Goal: Task Accomplishment & Management: Manage account settings

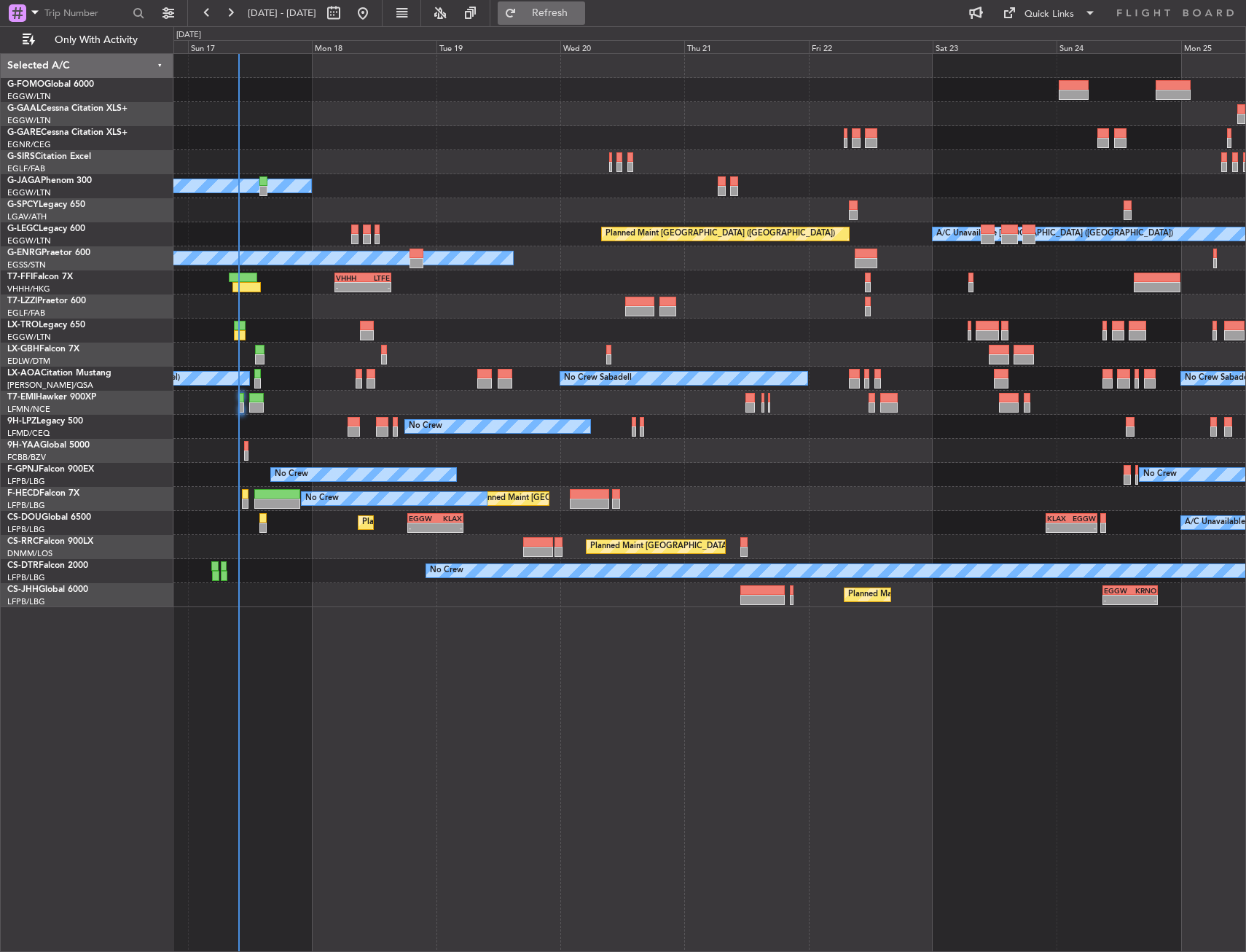
click at [581, 14] on span "Refresh" at bounding box center [550, 12] width 61 height 10
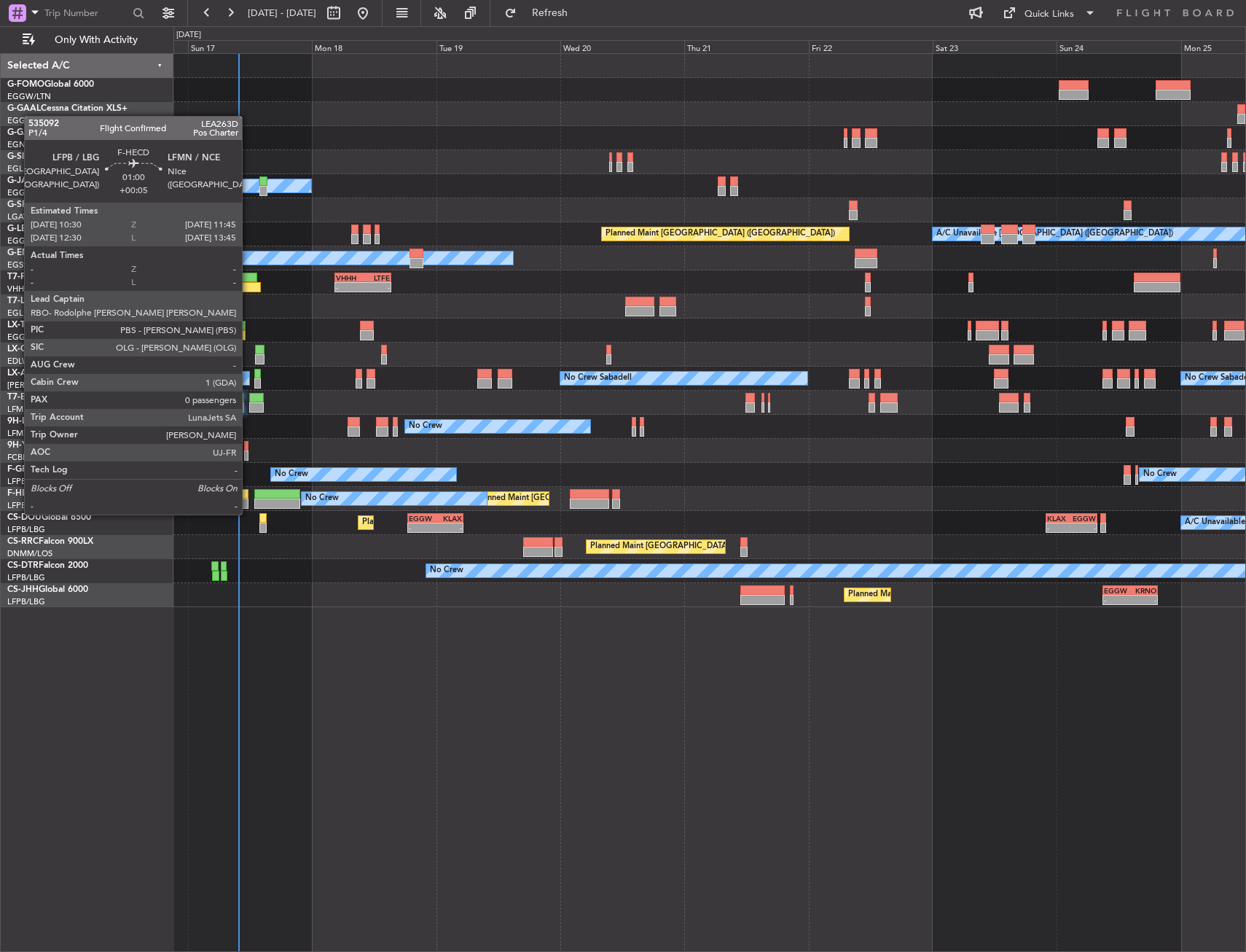
click at [249, 500] on div at bounding box center [244, 503] width 6 height 10
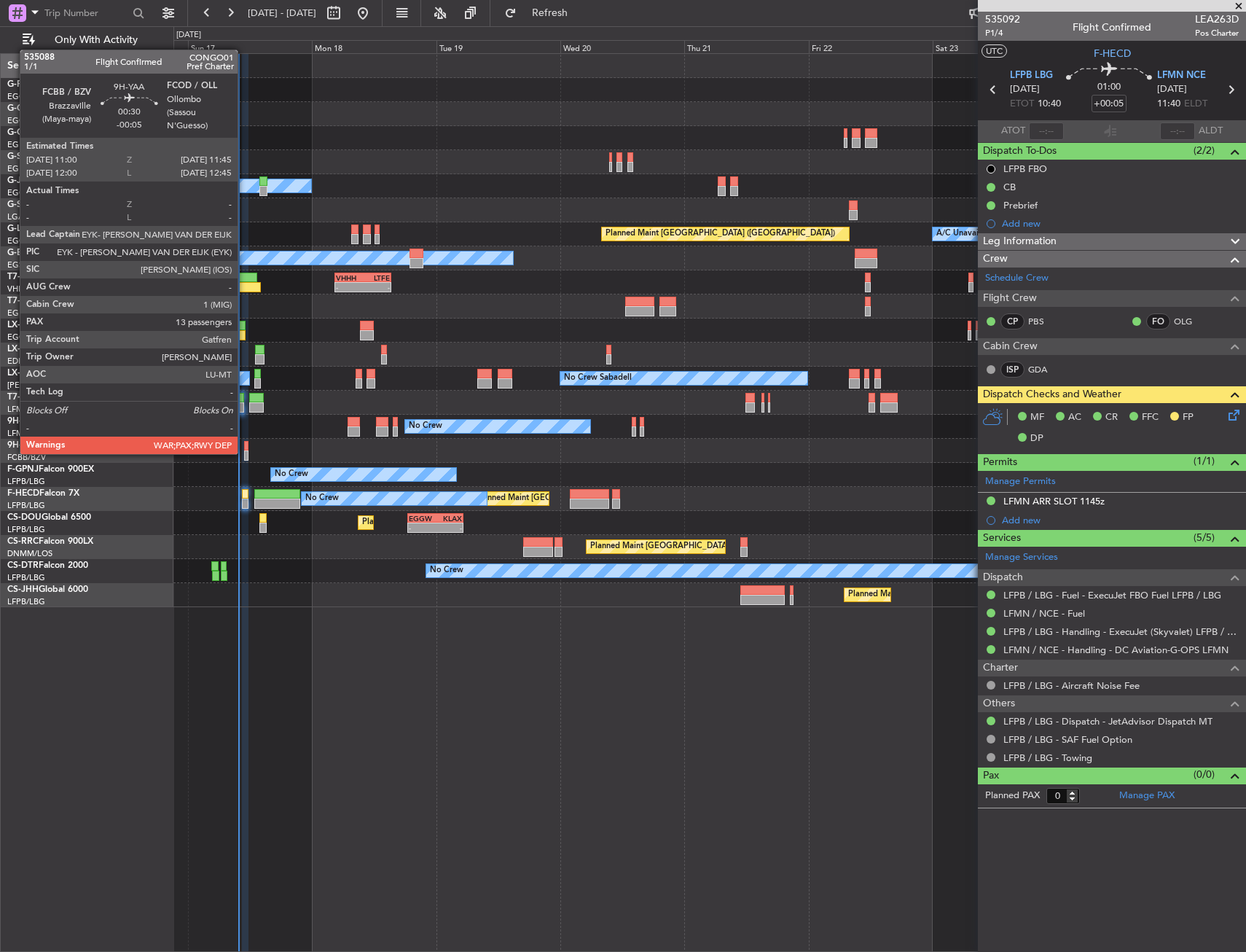
click at [244, 452] on div at bounding box center [246, 455] width 4 height 10
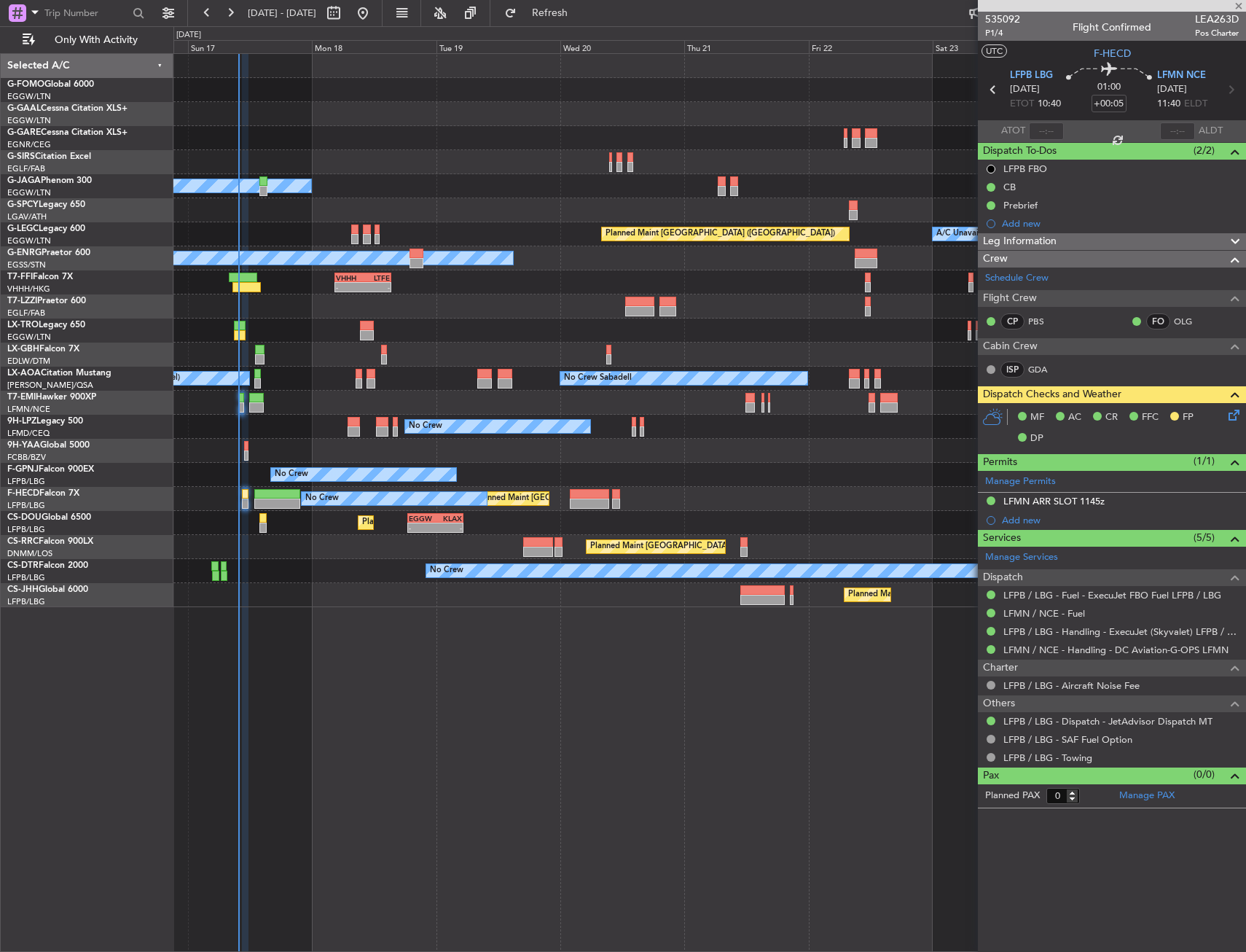
type input "-00:05"
type input "13"
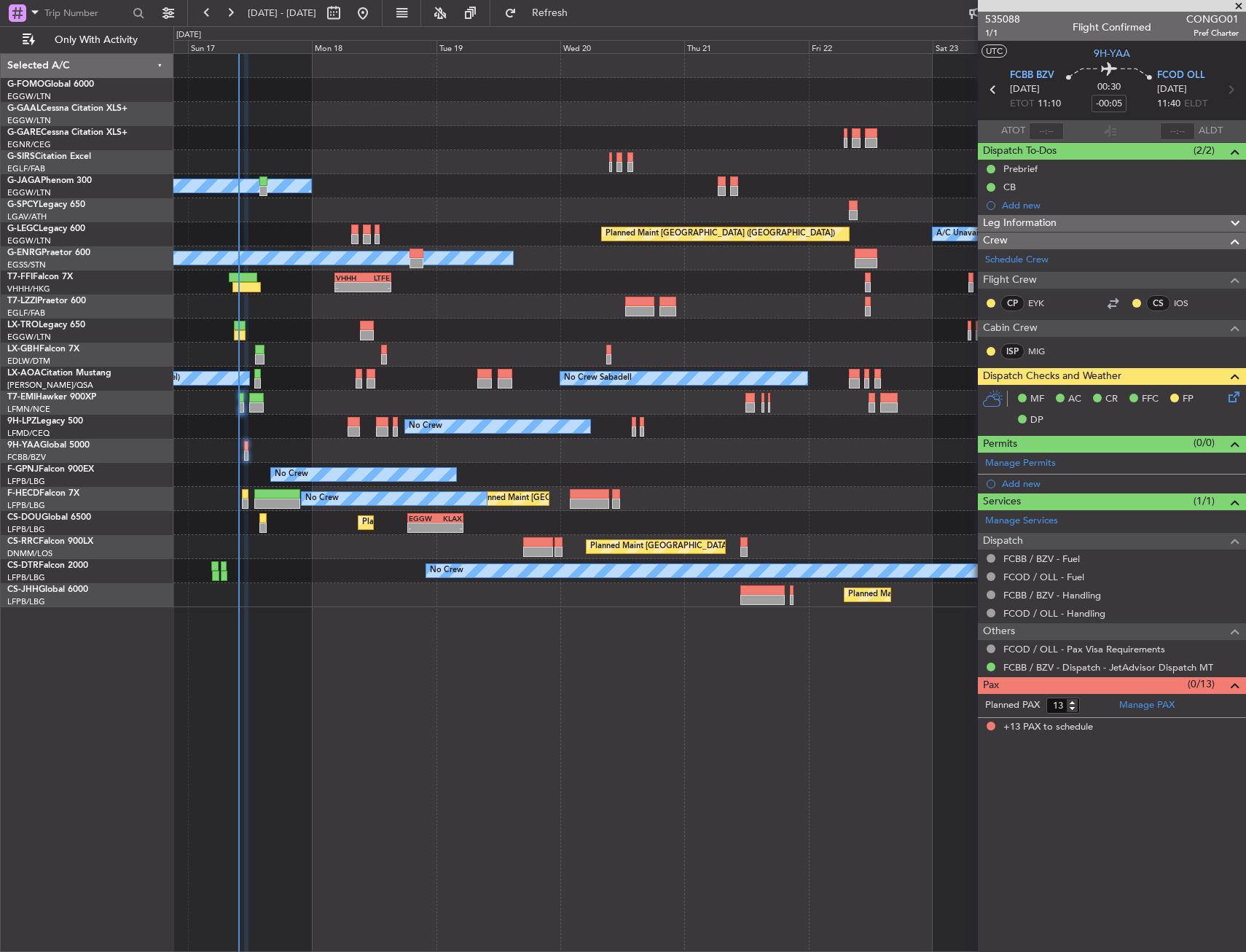
click at [486, 666] on div "Planned Maint Windsor Locks ([PERSON_NAME] Intl) Planned [GEOGRAPHIC_DATA] Owne…" at bounding box center [709, 502] width 1073 height 899
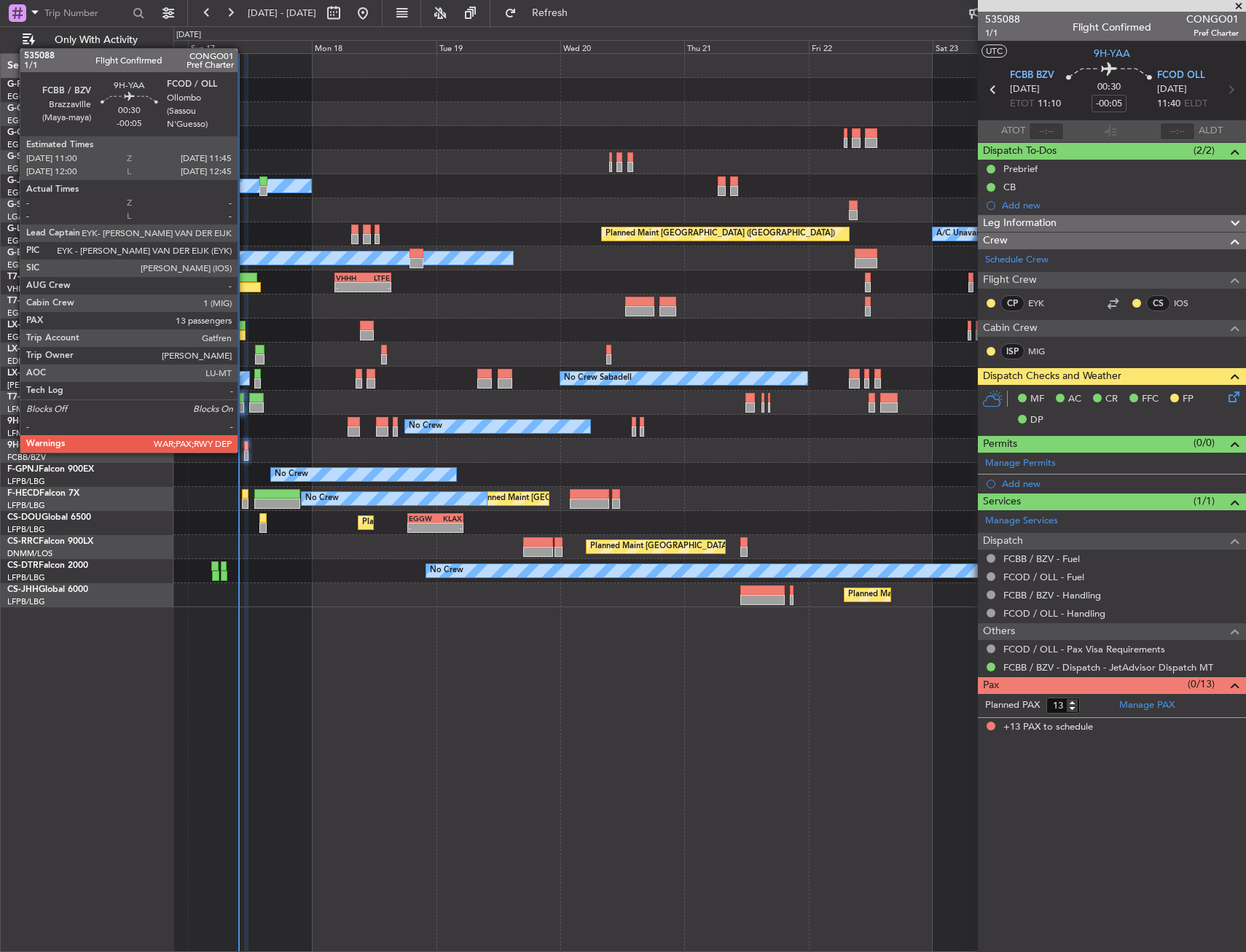
click at [244, 452] on div at bounding box center [246, 455] width 4 height 10
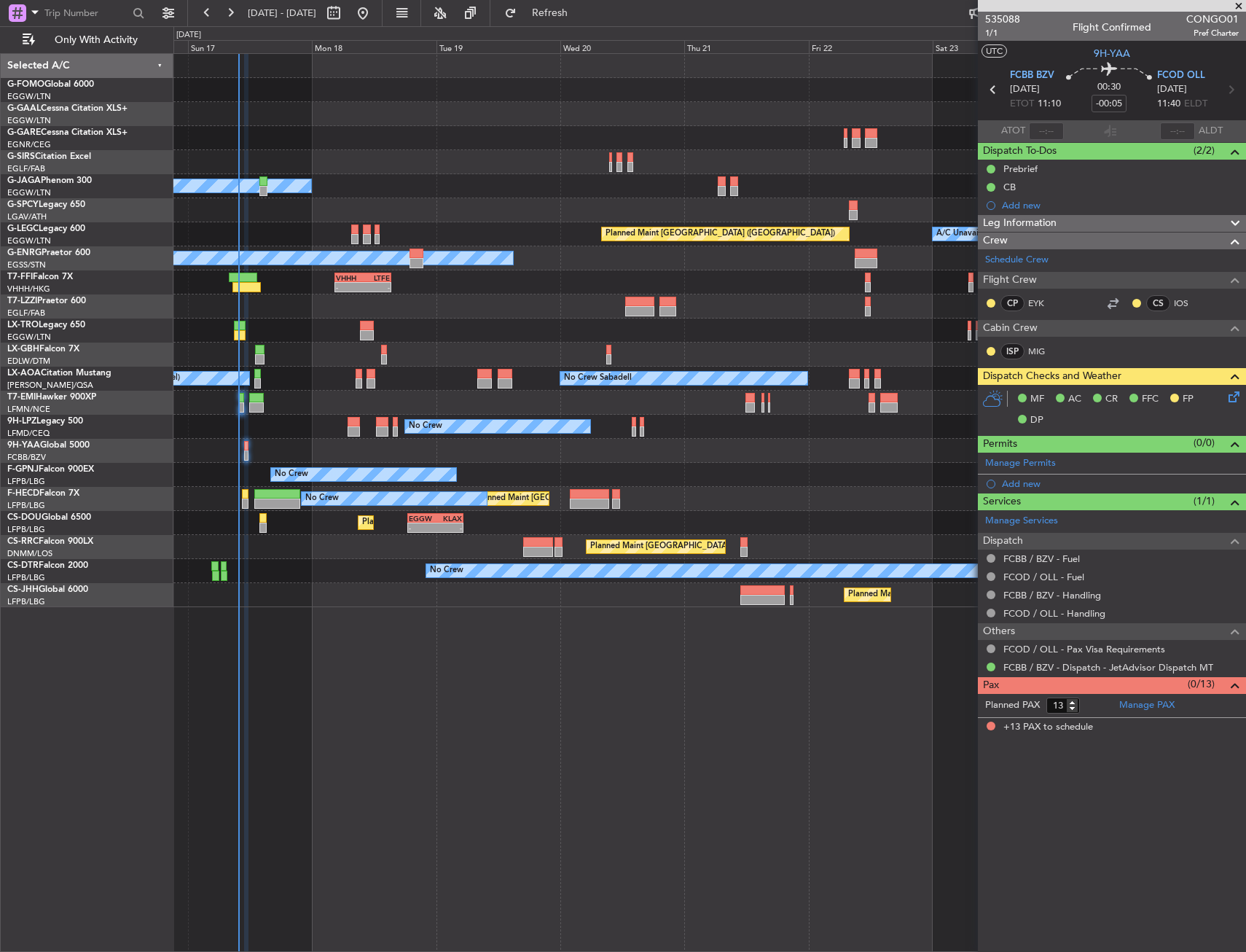
click at [1227, 392] on icon at bounding box center [1231, 394] width 12 height 12
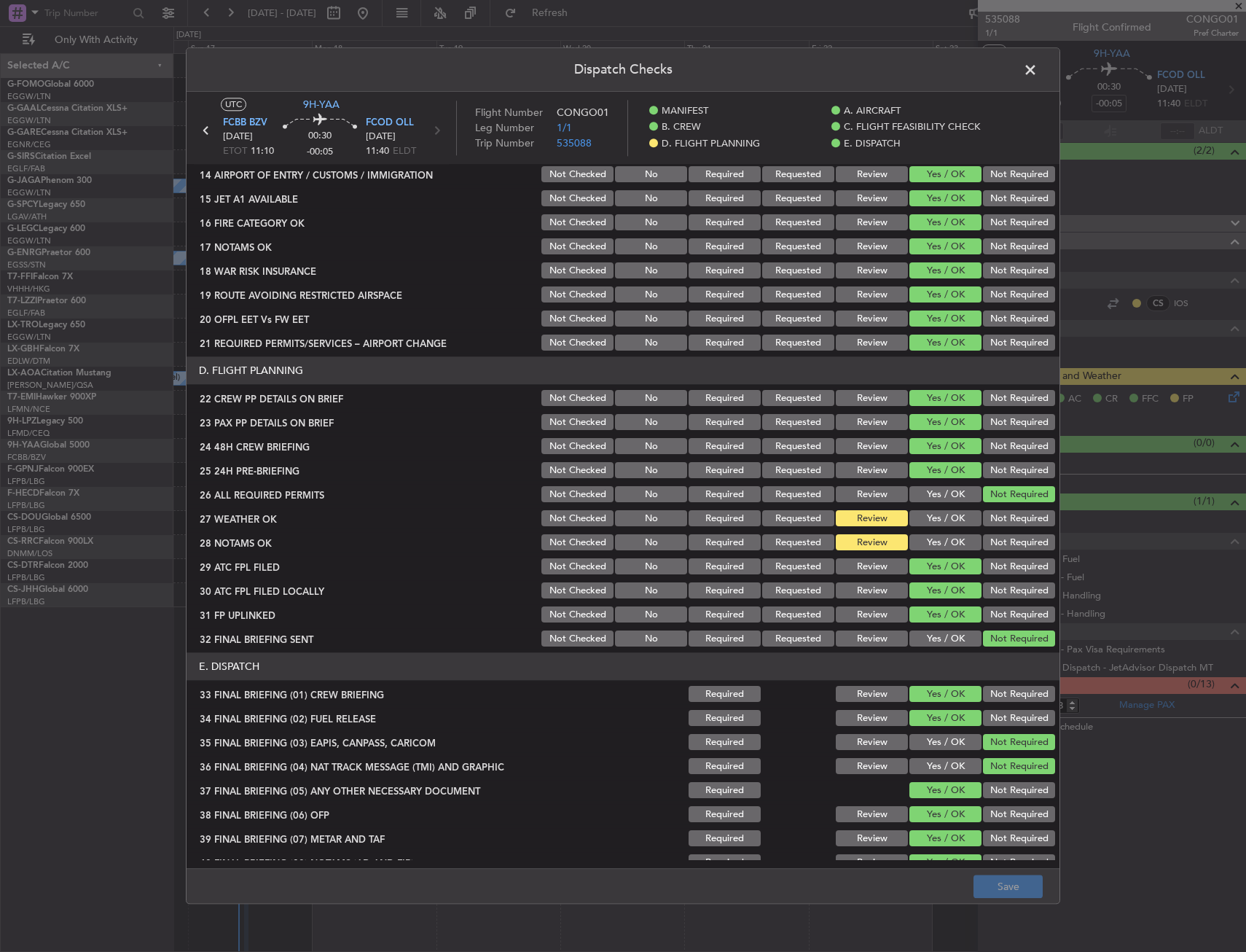
scroll to position [599, 0]
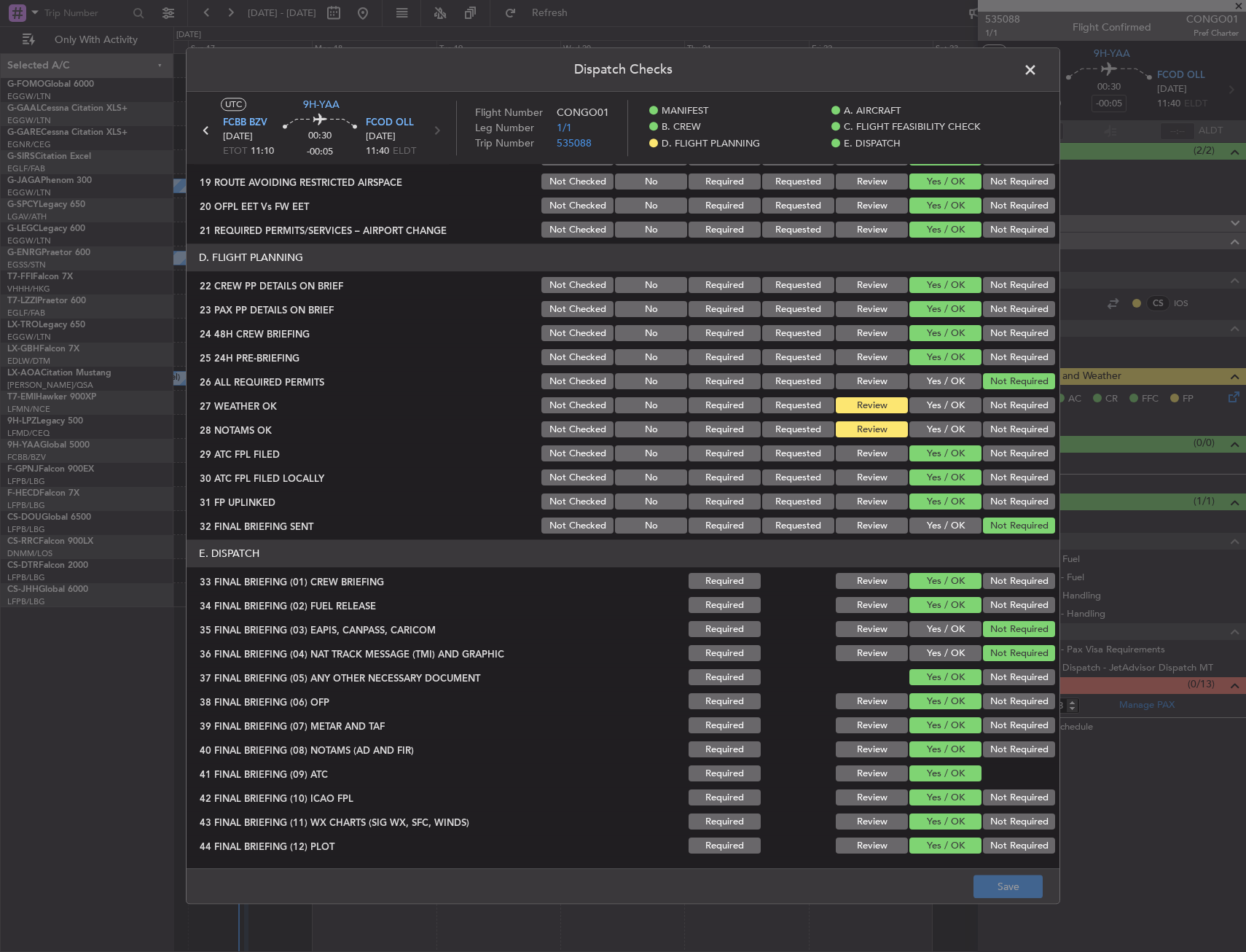
click at [954, 414] on div "Yes / OK" at bounding box center [944, 405] width 74 height 20
drag, startPoint x: 938, startPoint y: 422, endPoint x: 933, endPoint y: 406, distance: 16.8
click at [938, 422] on button "Yes / OK" at bounding box center [945, 430] width 72 height 16
click at [933, 404] on button "Yes / OK" at bounding box center [945, 406] width 72 height 16
click at [1023, 886] on button "Save" at bounding box center [1009, 887] width 69 height 23
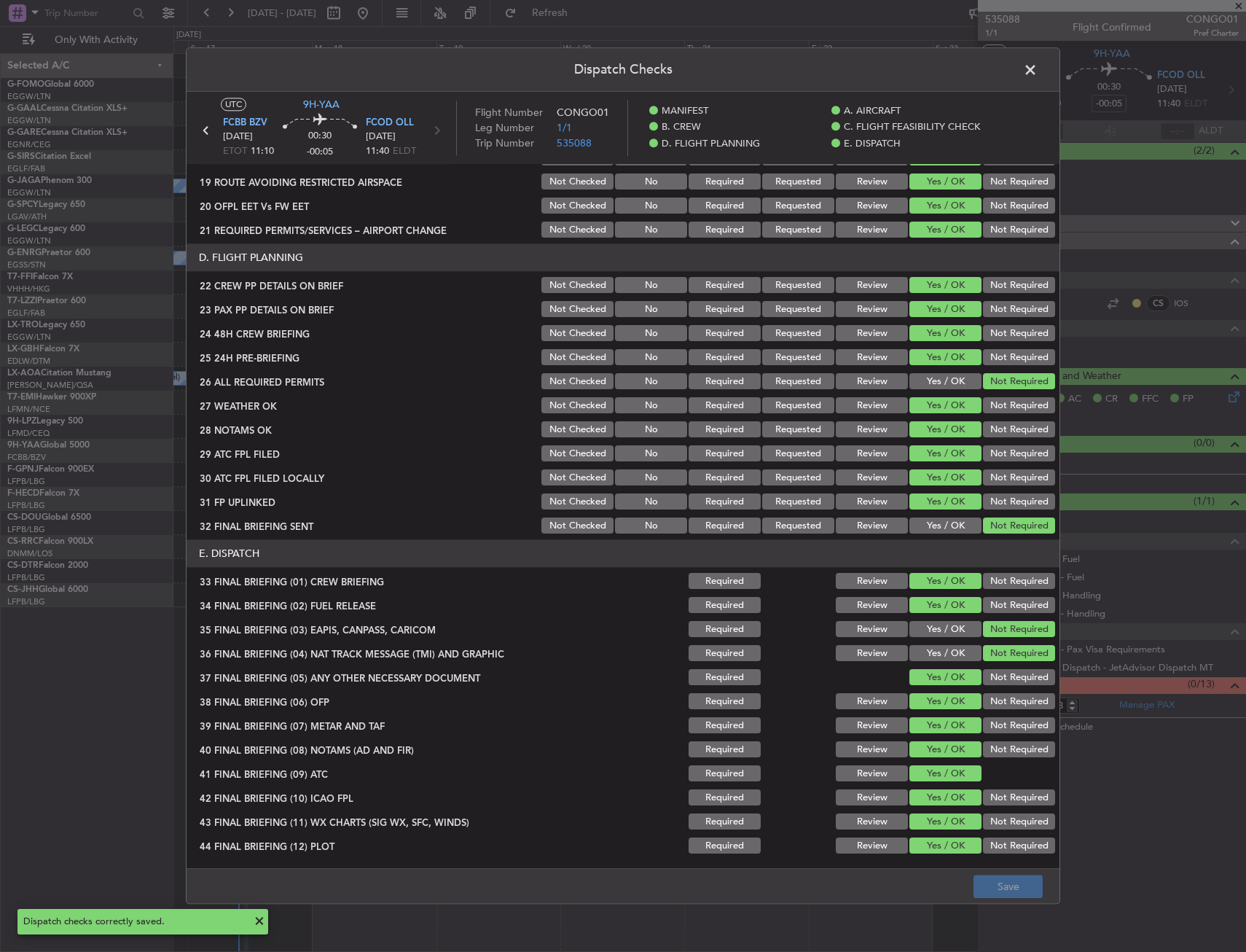
click at [1038, 76] on span at bounding box center [1038, 73] width 0 height 29
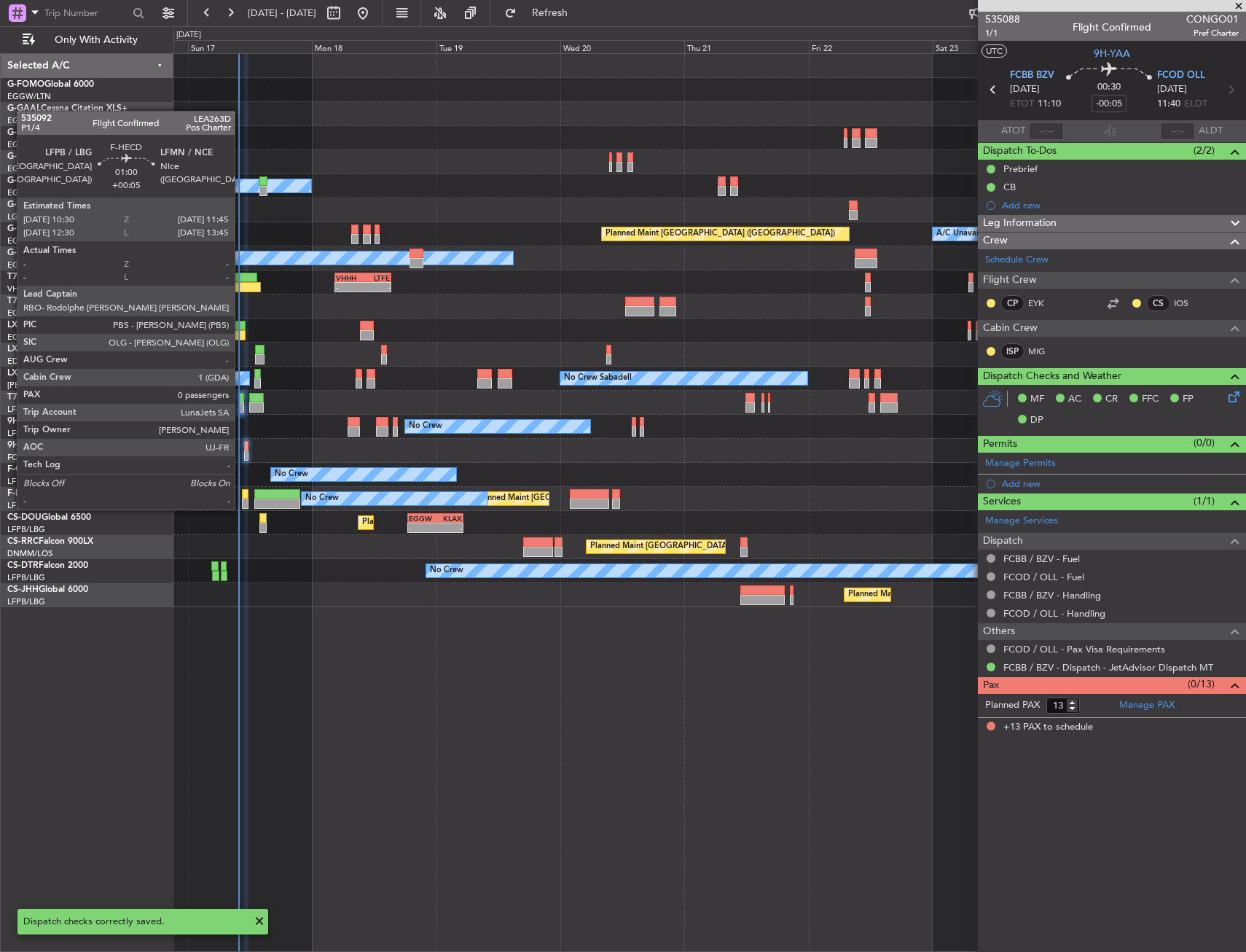
click at [242, 495] on div at bounding box center [244, 493] width 6 height 10
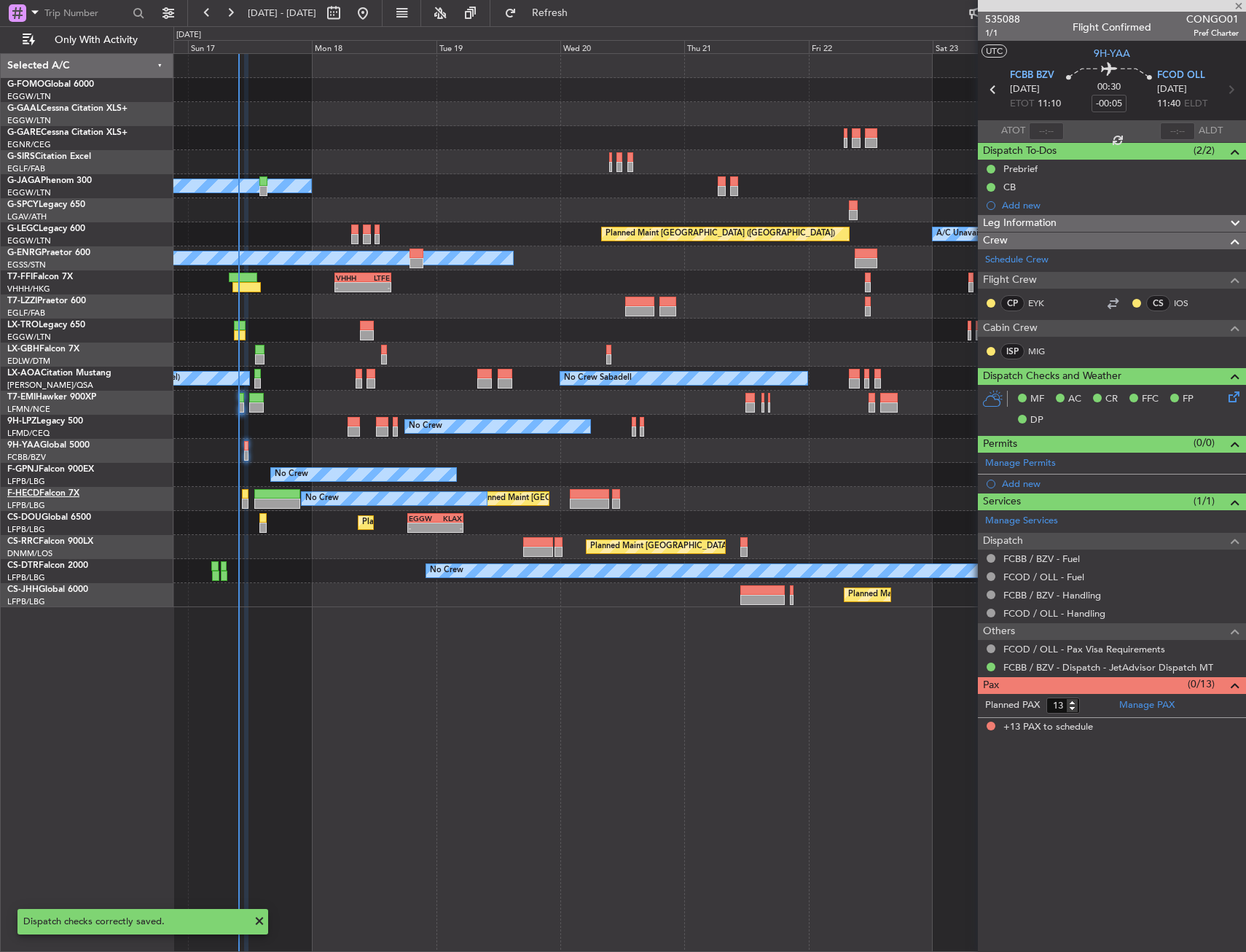
type input "+00:05"
type input "0"
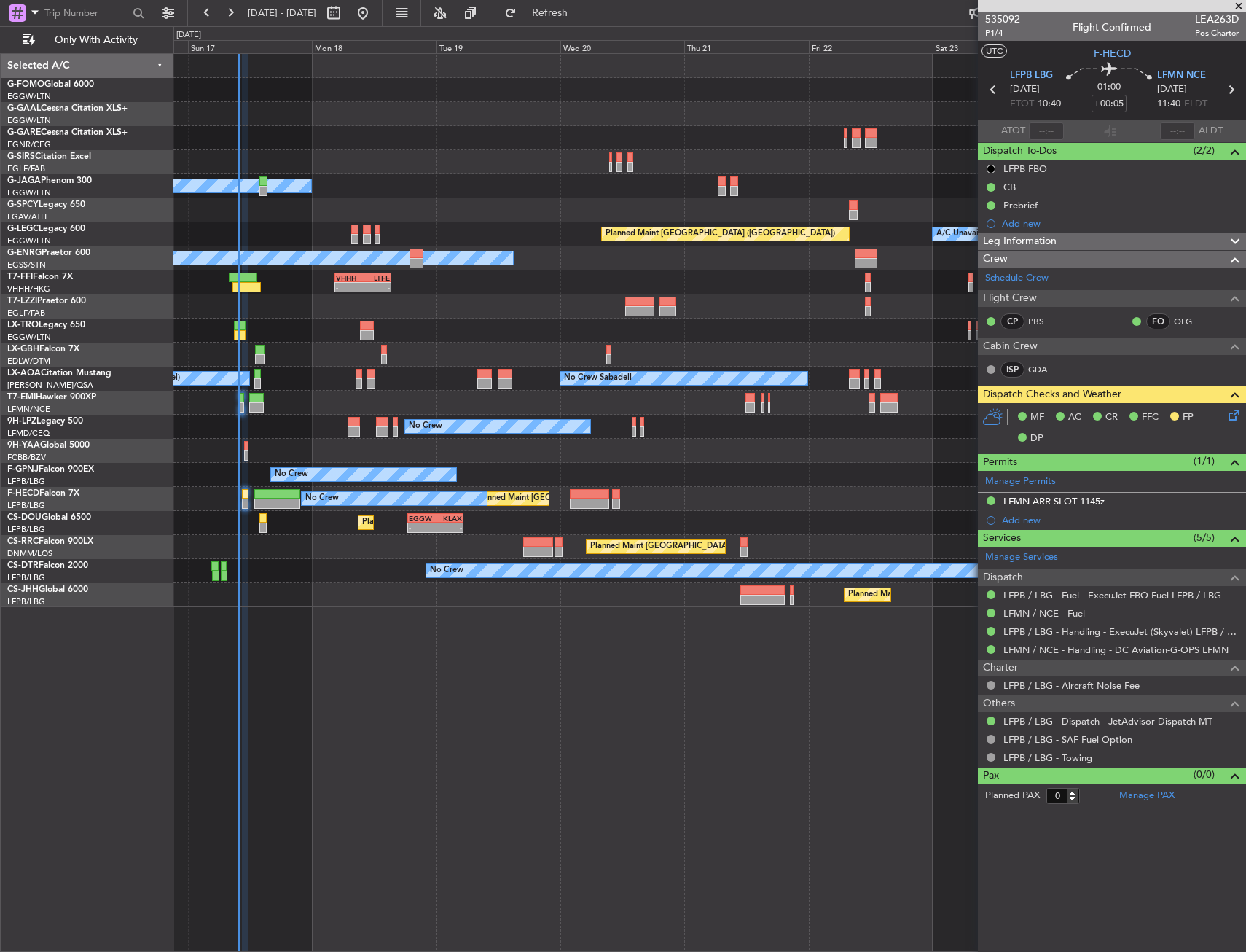
click at [640, 796] on div "Planned Maint Windsor Locks ([PERSON_NAME] Intl) Planned [GEOGRAPHIC_DATA] Owne…" at bounding box center [709, 502] width 1073 height 899
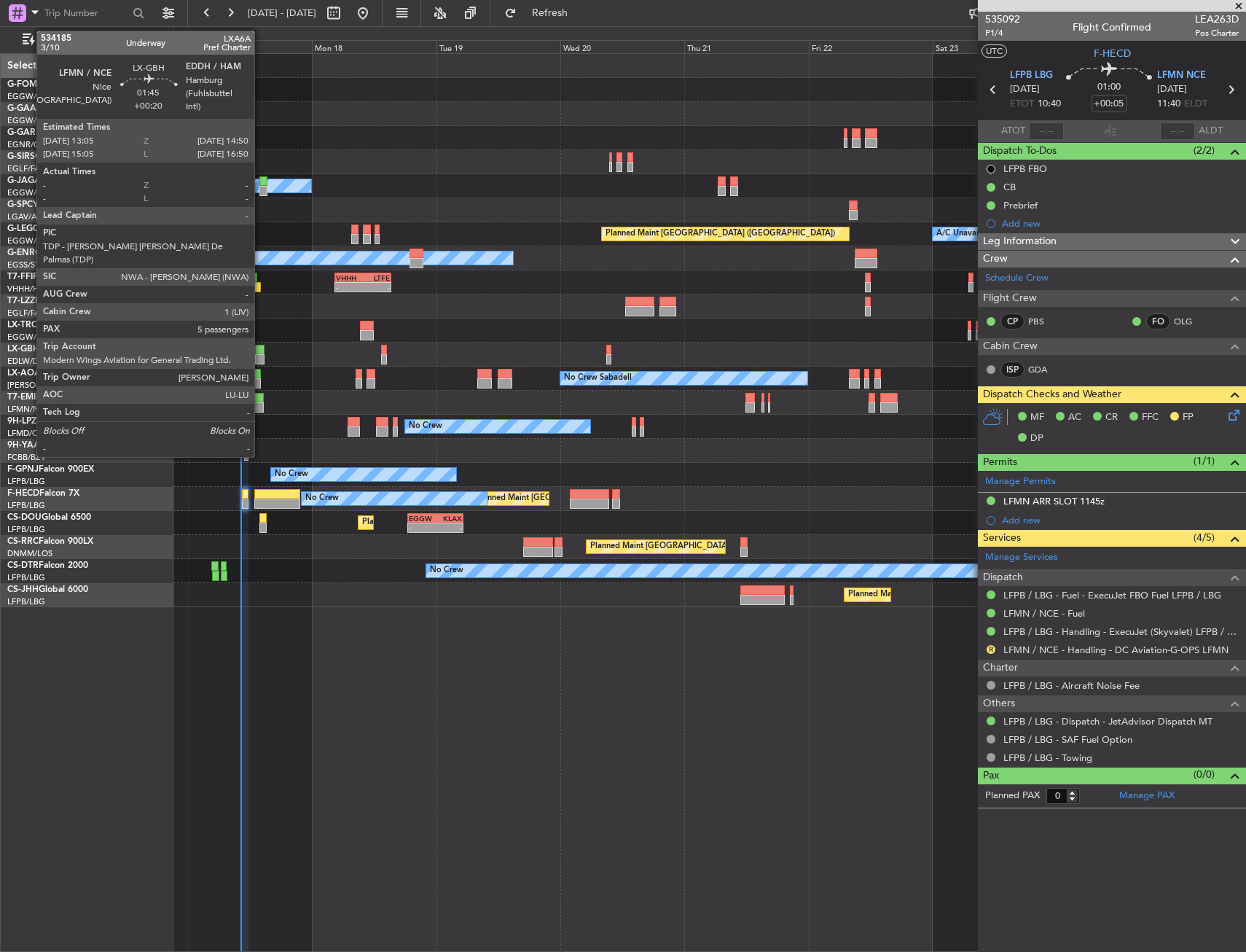
click at [261, 350] on div at bounding box center [260, 349] width 10 height 10
type input "+00:20"
type input "5"
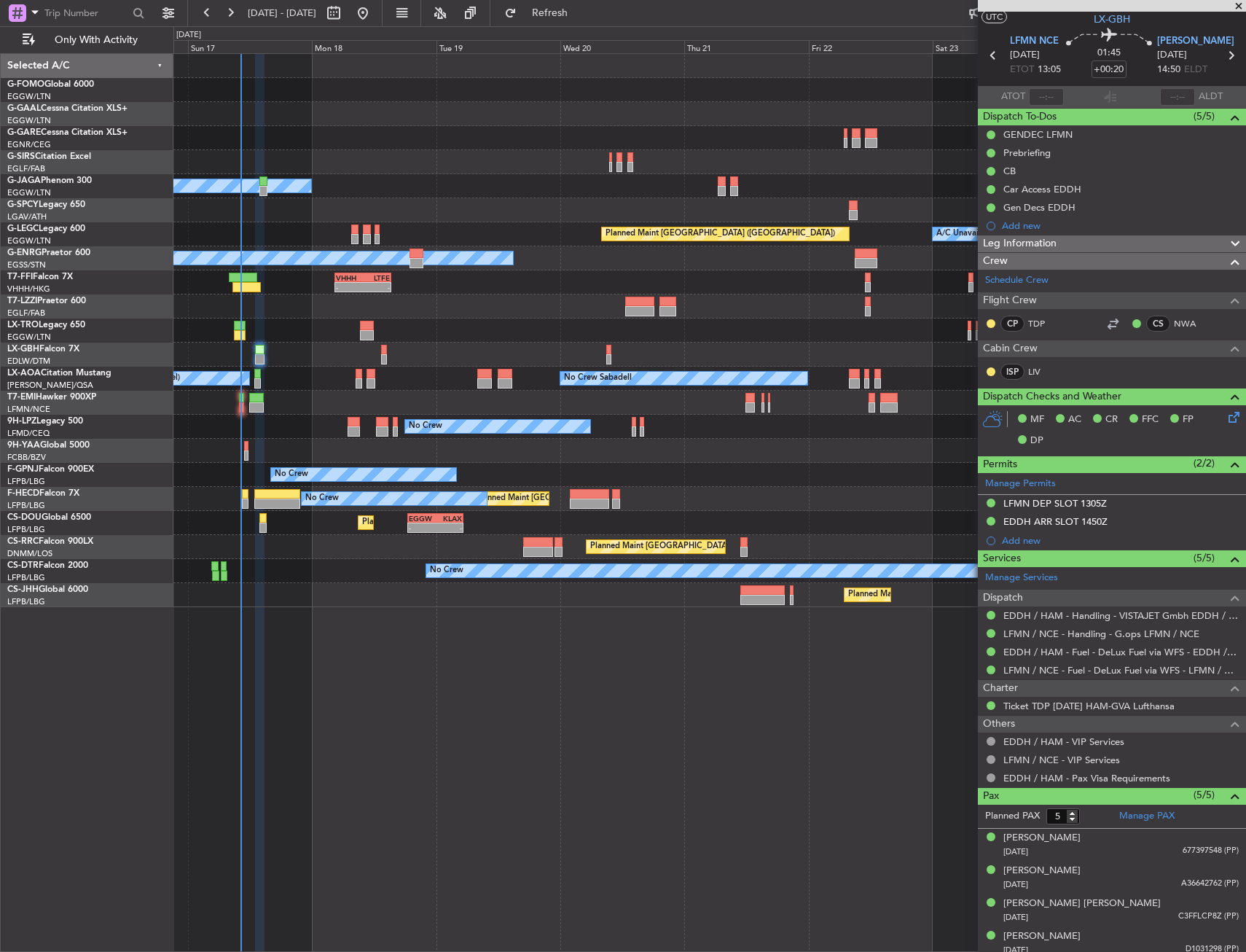
scroll to position [0, 0]
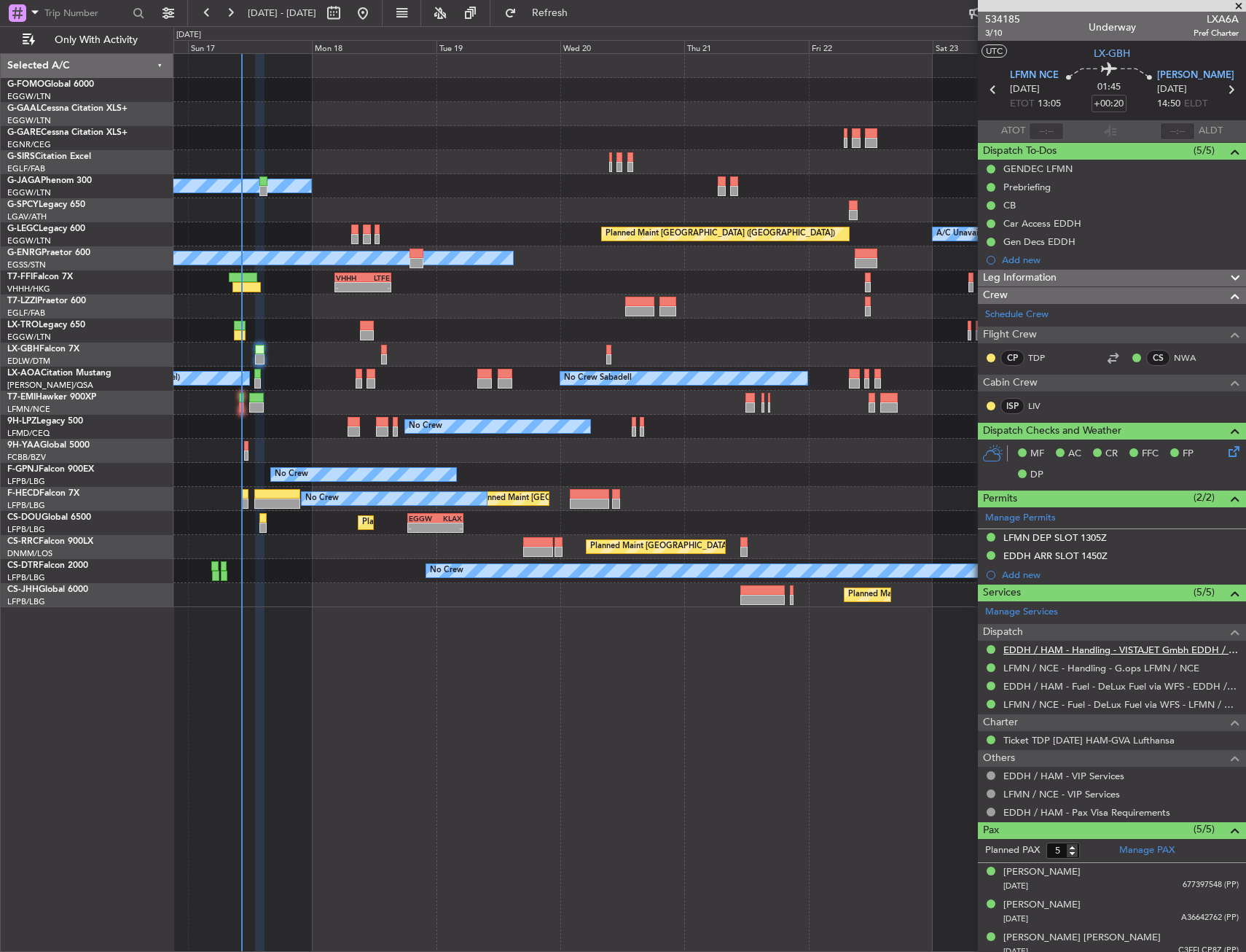
click at [1110, 650] on link "EDDH / HAM - Handling - VISTAJET Gmbh EDDH / HAM" at bounding box center [1121, 650] width 236 height 12
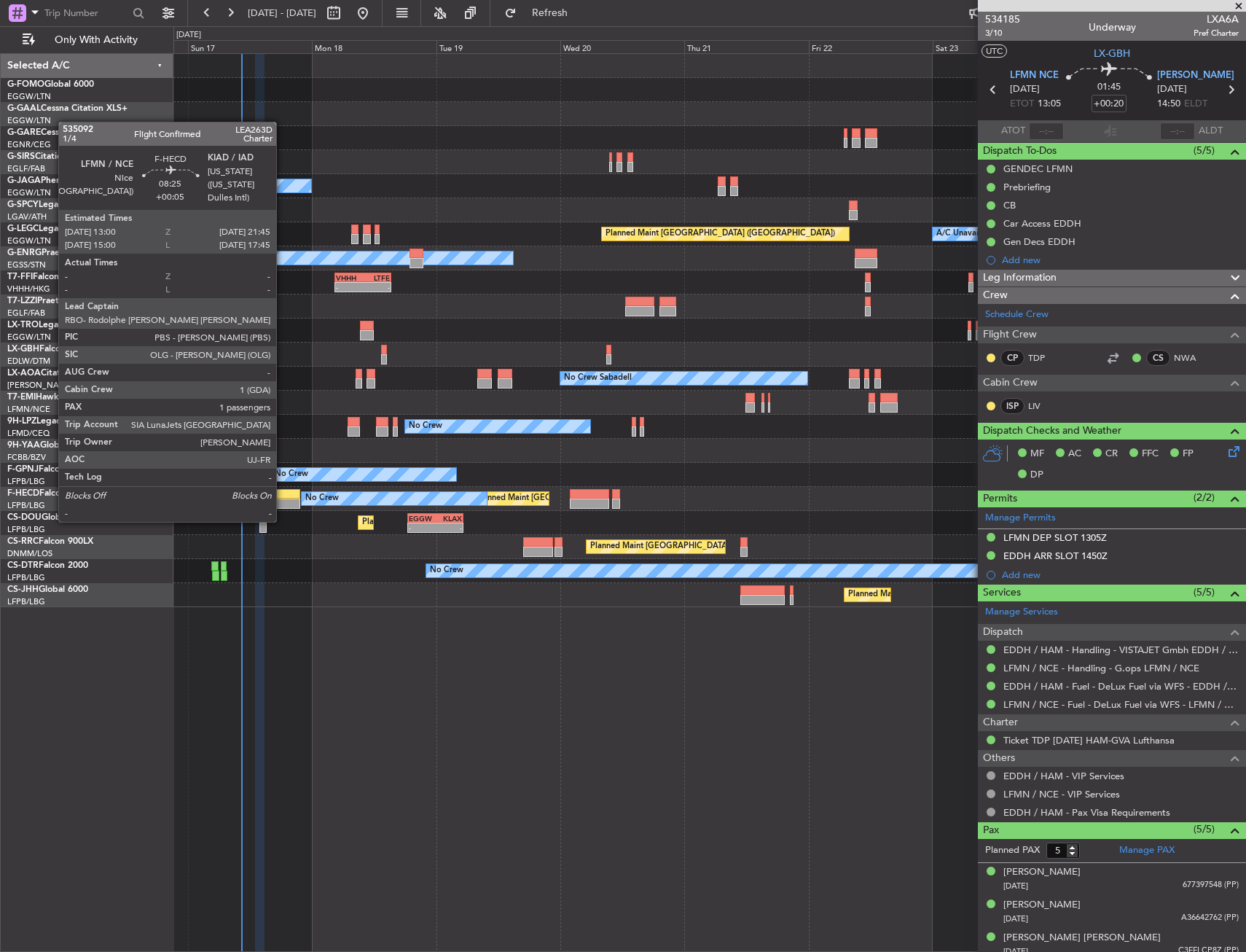
click at [283, 500] on div at bounding box center [277, 503] width 46 height 10
type input "+00:05"
type input "1"
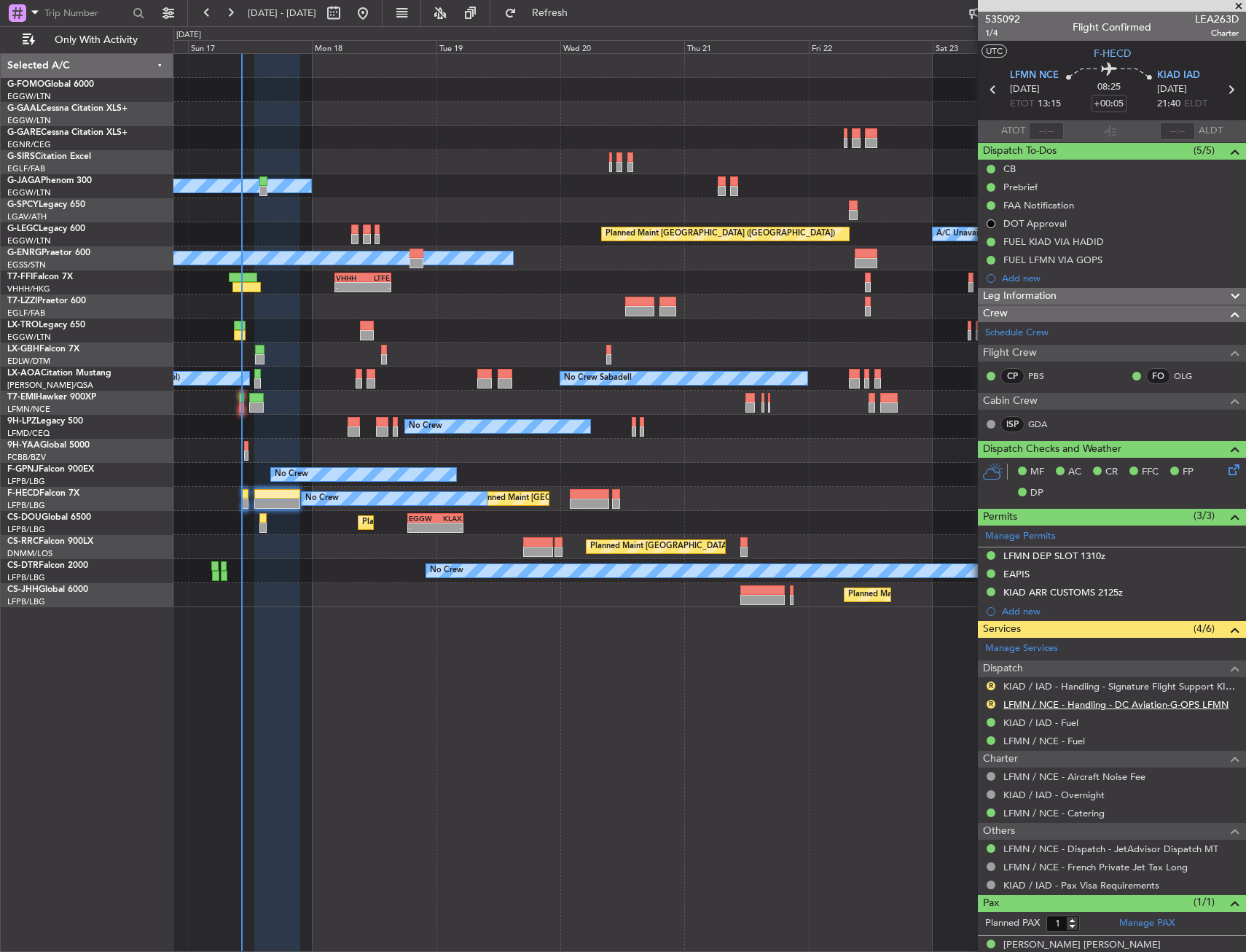
click at [1126, 700] on link "LFMN / NCE - Handling - DC Aviation-G-OPS LFMN" at bounding box center [1115, 705] width 225 height 12
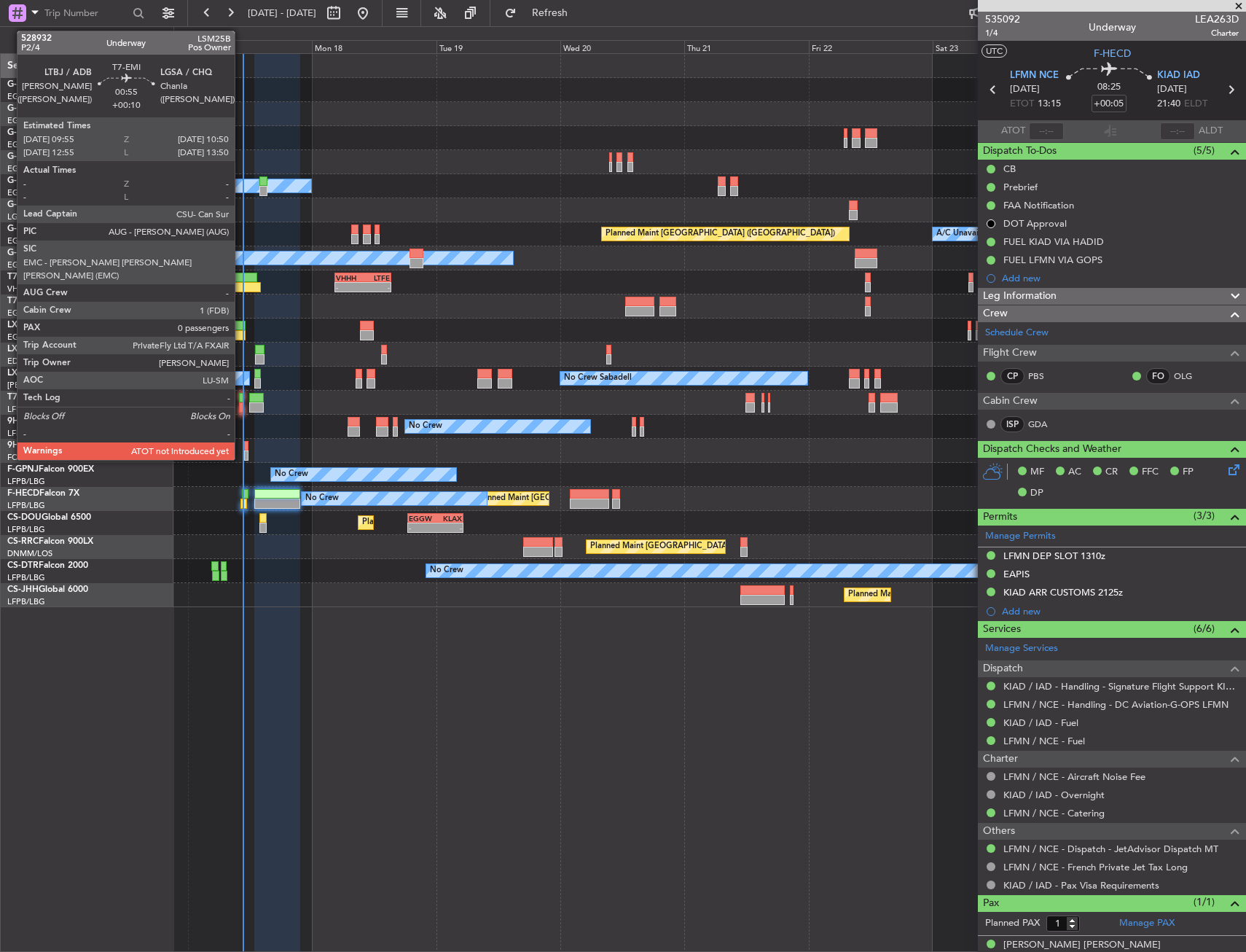
click at [241, 409] on div at bounding box center [242, 407] width 5 height 10
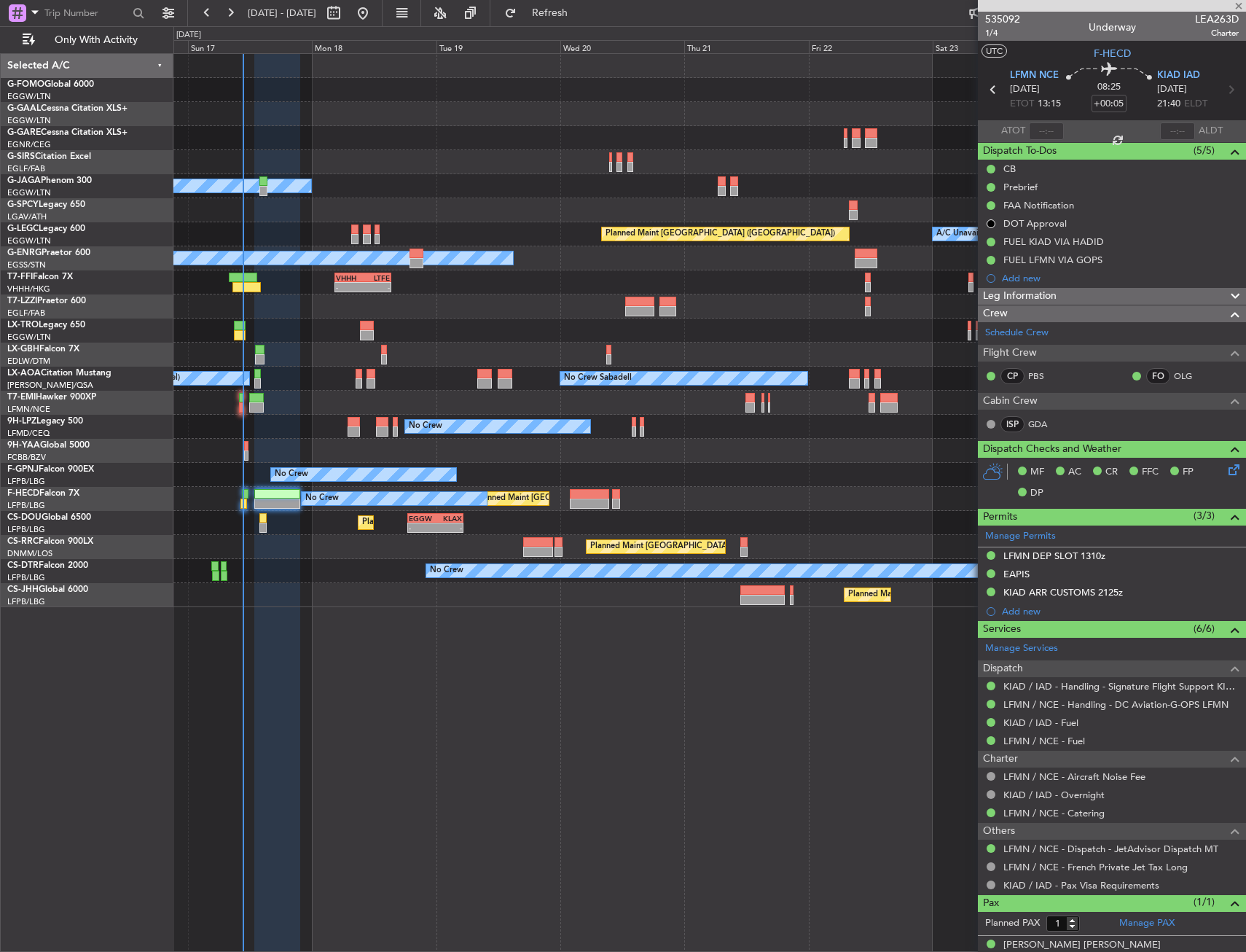
type input "+00:10"
type input "0"
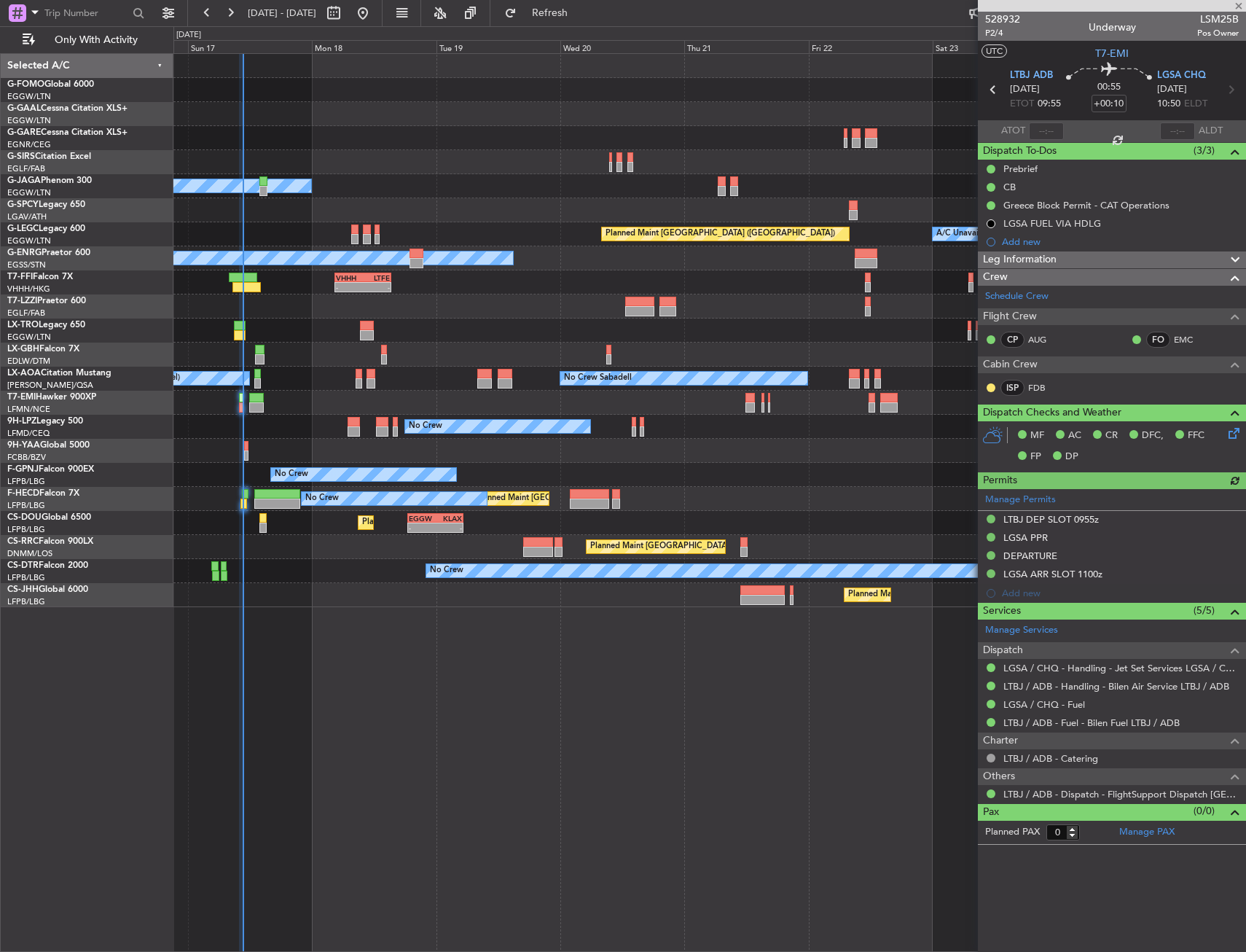
click at [1219, 23] on span "LSM25B" at bounding box center [1218, 19] width 42 height 15
copy span "LSM25B"
click at [1035, 129] on input "text" at bounding box center [1046, 132] width 35 height 18
click at [456, 116] on div "Planned Maint Dusseldorf" at bounding box center [709, 114] width 1072 height 24
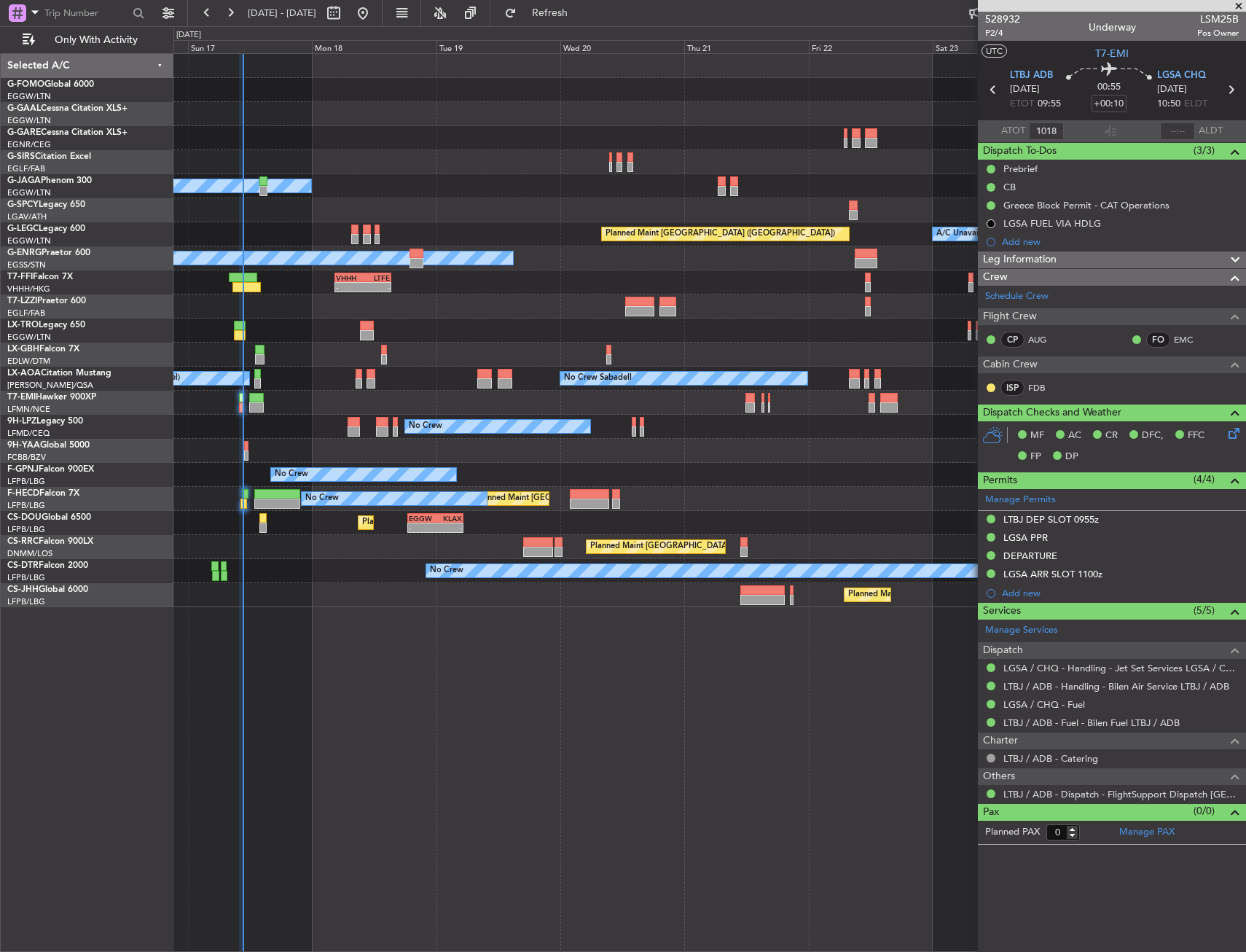
type input "10:18"
click at [570, 126] on div at bounding box center [709, 138] width 1072 height 24
click at [1001, 123] on div "ATOT 10:18" at bounding box center [1020, 132] width 86 height 18
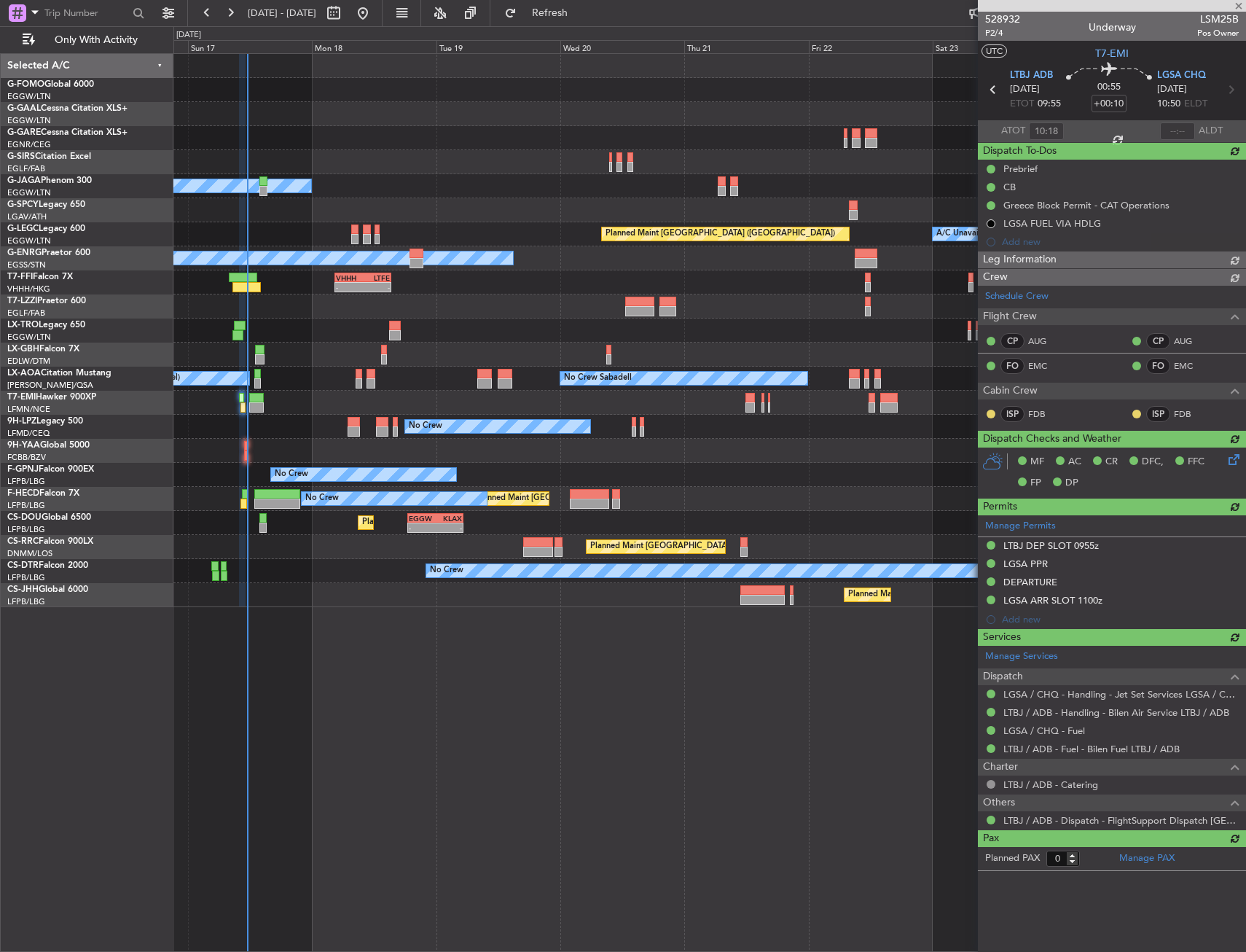
type input "11:21"
